Goal: Find specific page/section

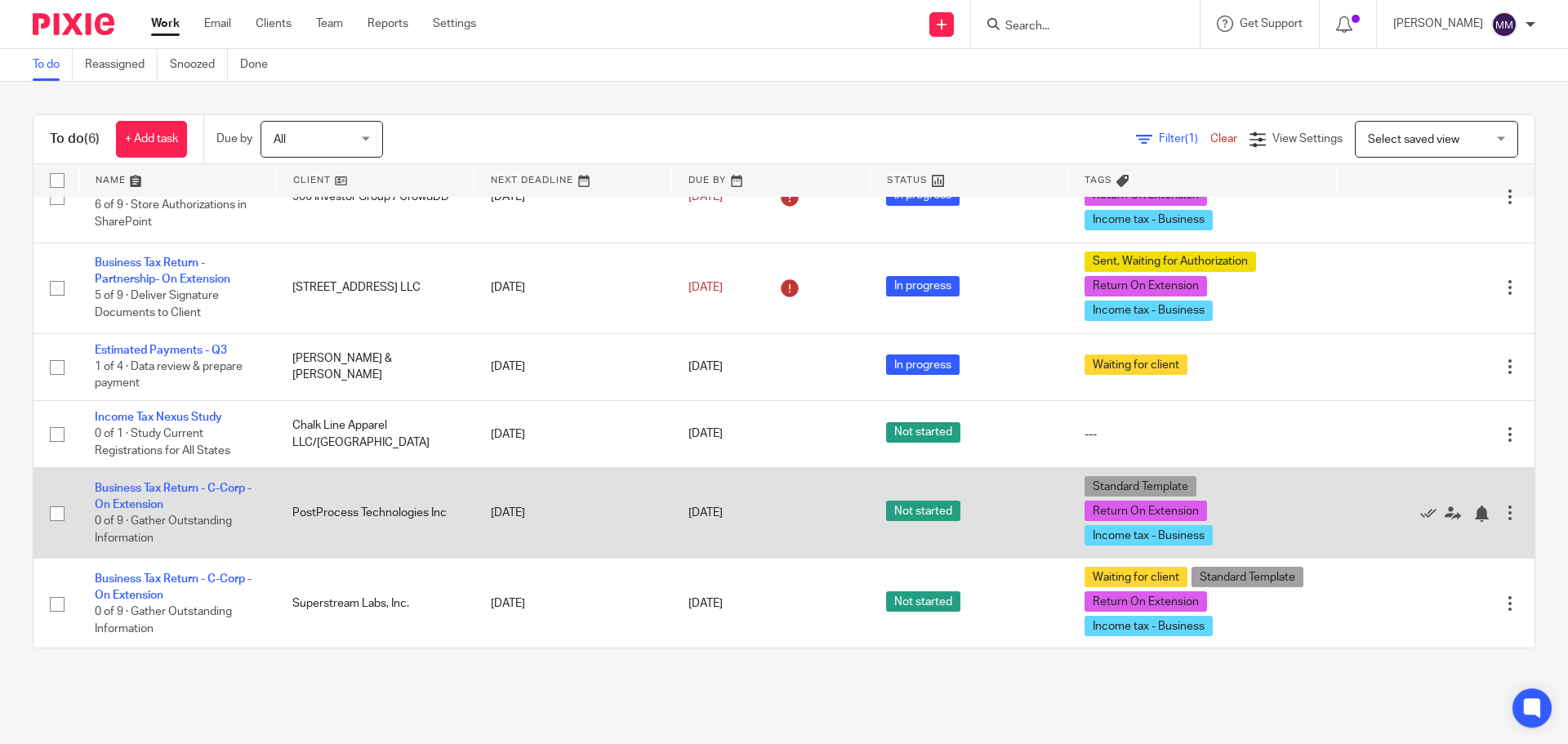
scroll to position [46, 0]
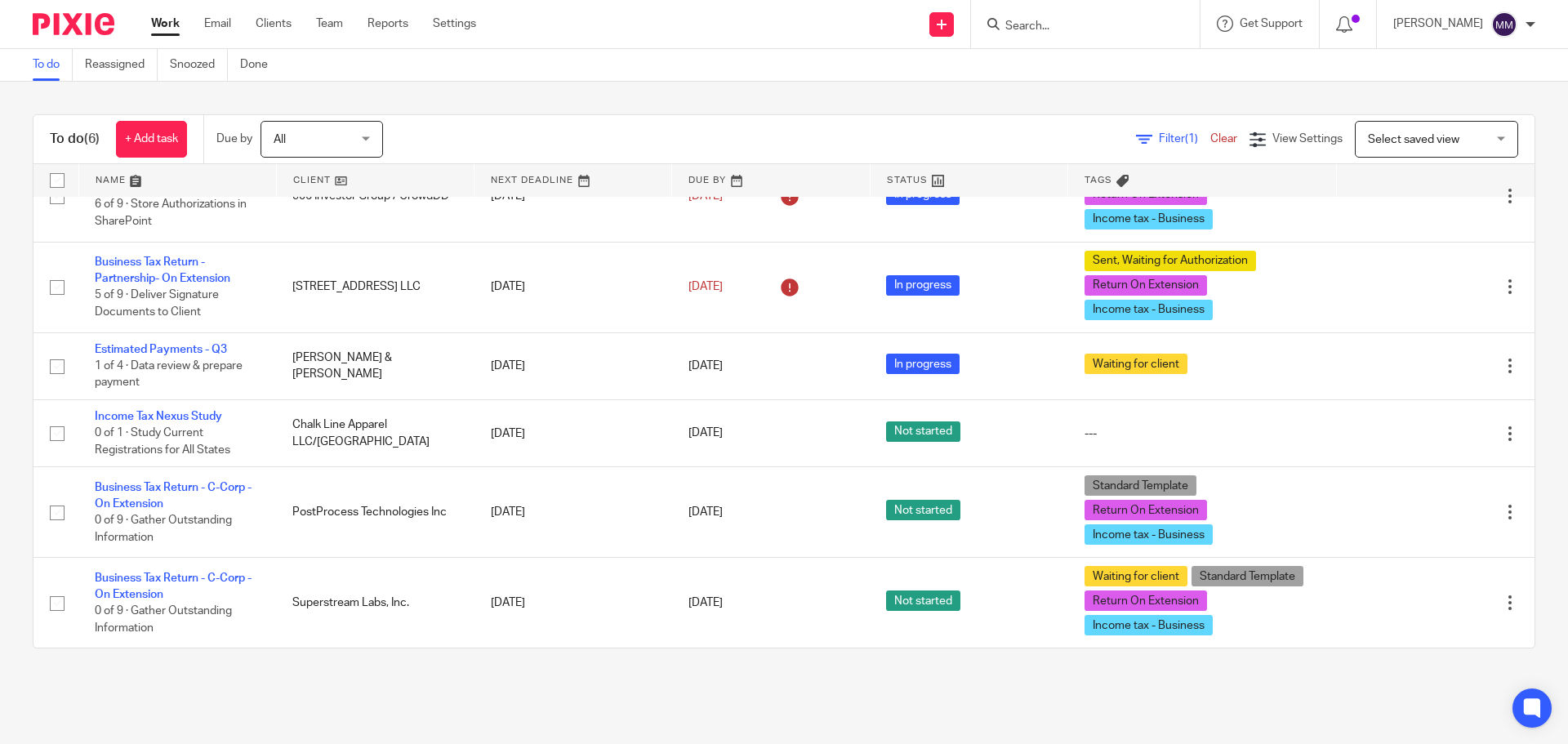
click at [1096, 27] on input "Search" at bounding box center [1077, 27] width 147 height 15
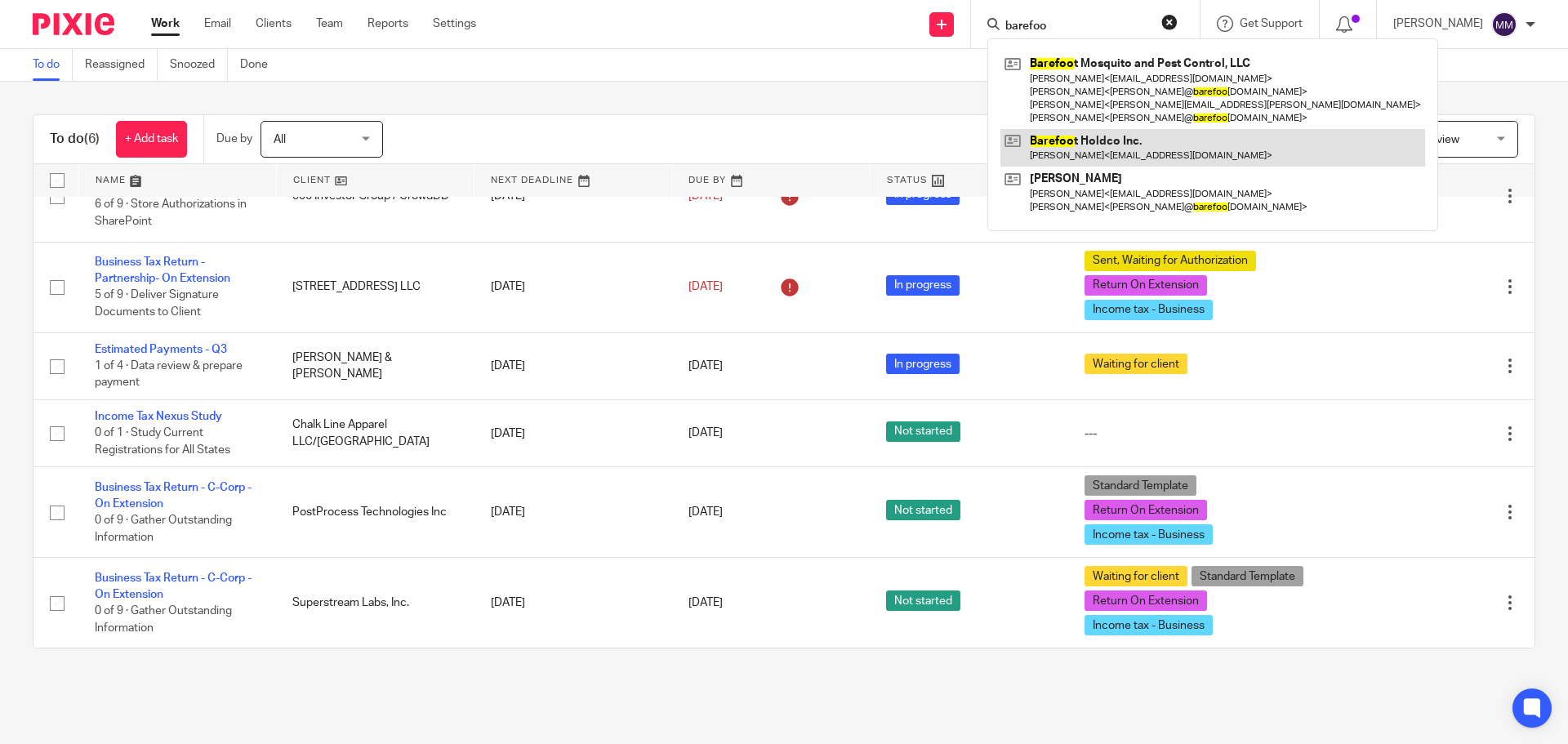
type input "barefoo"
click at [1145, 145] on link at bounding box center [1212, 147] width 424 height 37
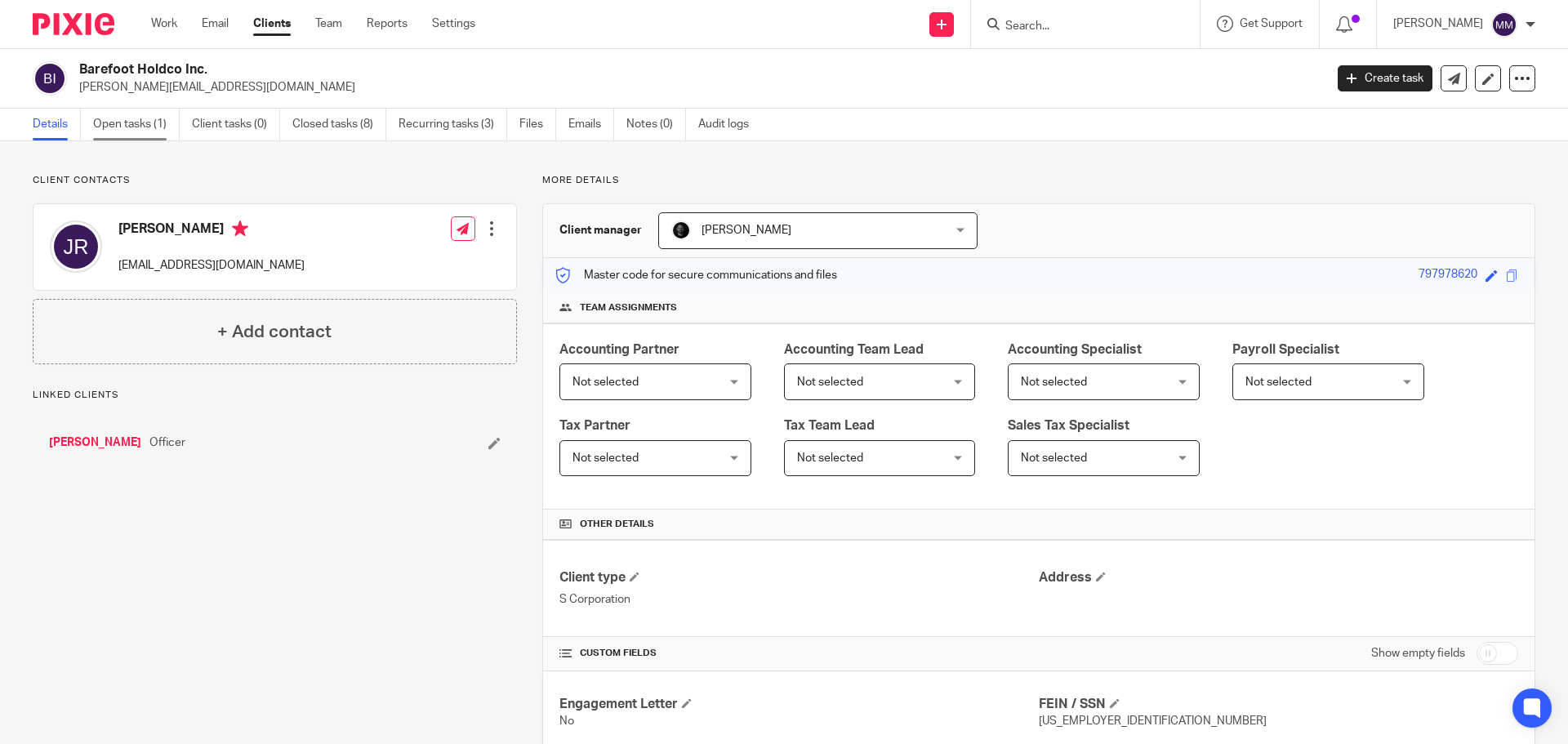
click at [98, 115] on link "Open tasks (1)" at bounding box center [136, 124] width 86 height 31
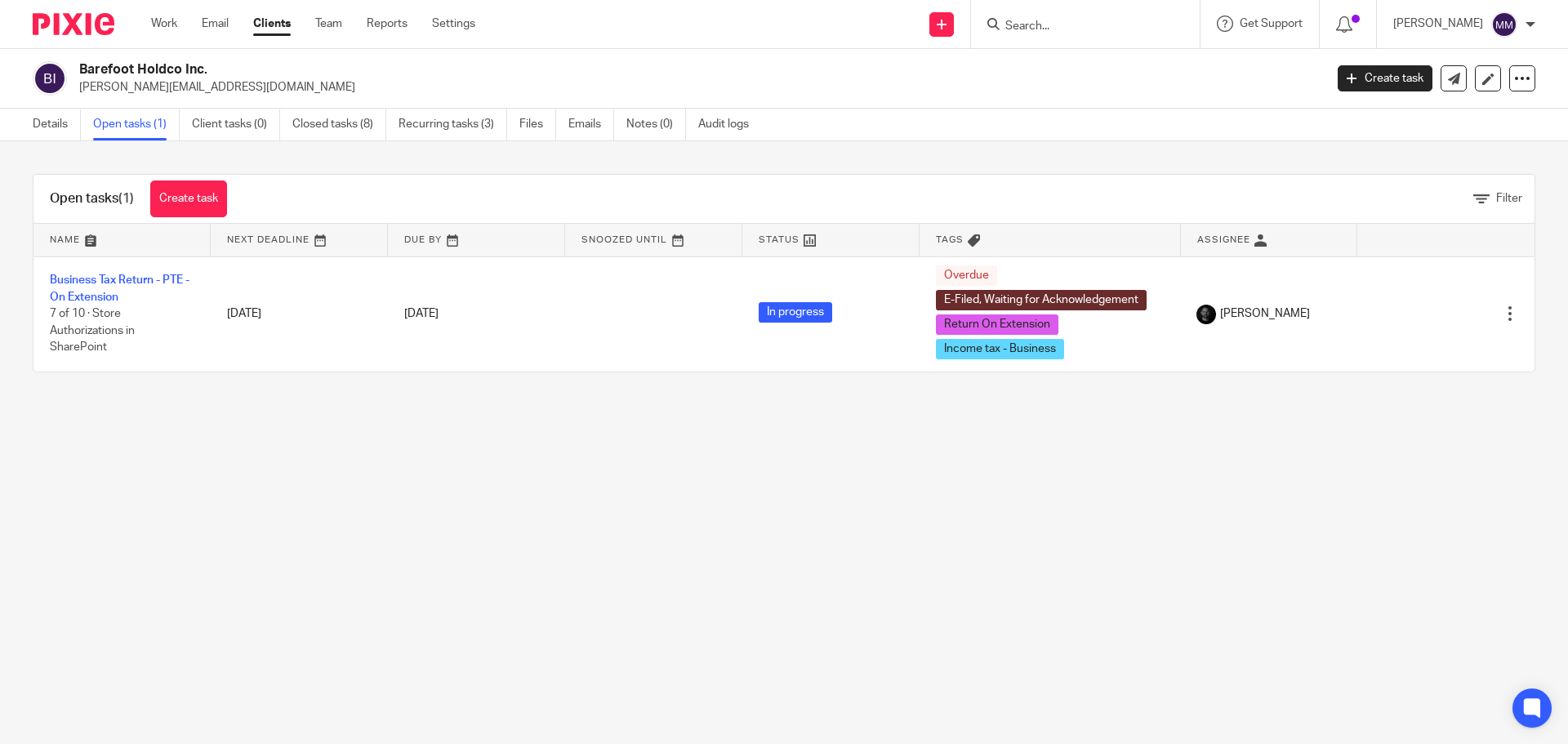
click at [893, 490] on main "Barefoot Holdco Inc. jason@barefootmosquito.com Create task Export data Merge A…" at bounding box center [784, 372] width 1568 height 744
